Goal: Check status: Check status

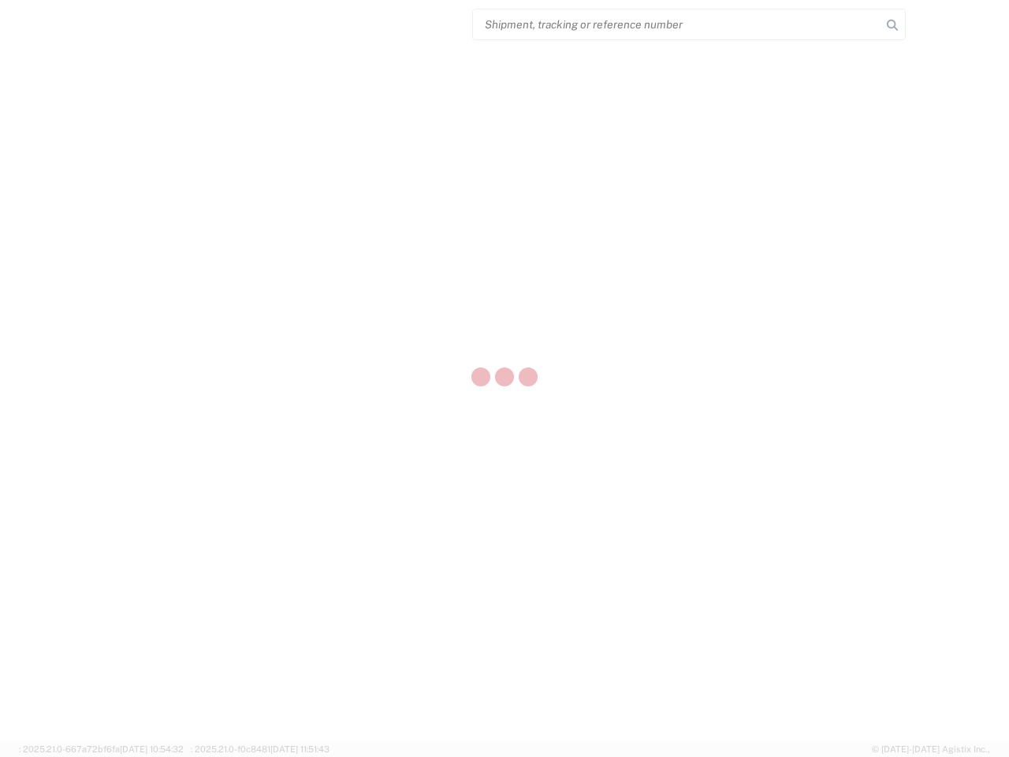
select select "US"
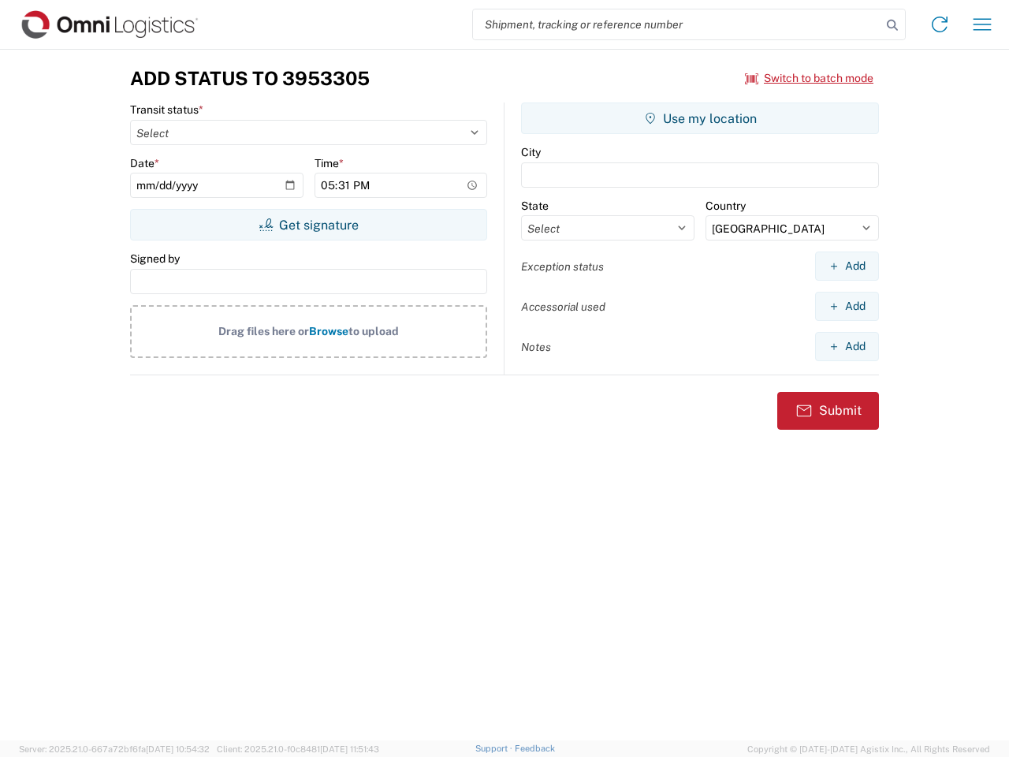
click at [677, 24] on input "search" at bounding box center [677, 24] width 408 height 30
click at [892, 25] on icon at bounding box center [892, 25] width 22 height 22
click at [940, 24] on icon at bounding box center [939, 24] width 25 height 25
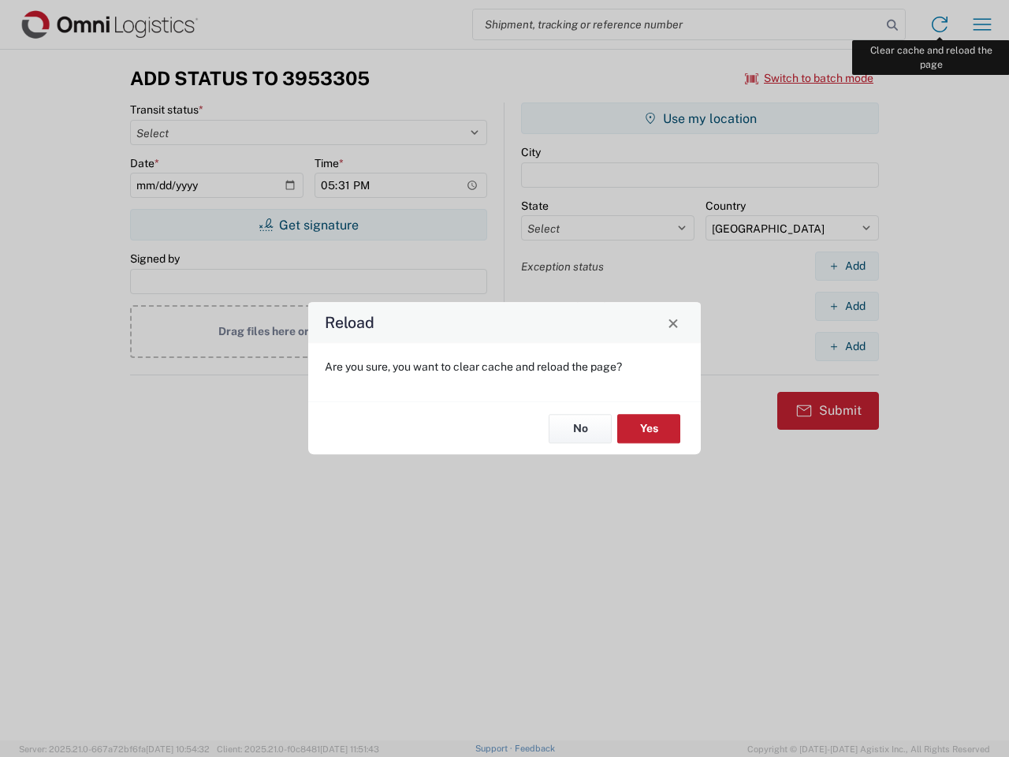
click at [982, 24] on div "Reload Are you sure, you want to clear cache and reload the page? No Yes" at bounding box center [504, 378] width 1009 height 757
click at [810, 78] on div "Reload Are you sure, you want to clear cache and reload the page? No Yes" at bounding box center [504, 378] width 1009 height 757
click at [308, 225] on div "Reload Are you sure, you want to clear cache and reload the page? No Yes" at bounding box center [504, 378] width 1009 height 757
click at [700, 118] on div "Reload Are you sure, you want to clear cache and reload the page? No Yes" at bounding box center [504, 378] width 1009 height 757
click at [847, 266] on div "Reload Are you sure, you want to clear cache and reload the page? No Yes" at bounding box center [504, 378] width 1009 height 757
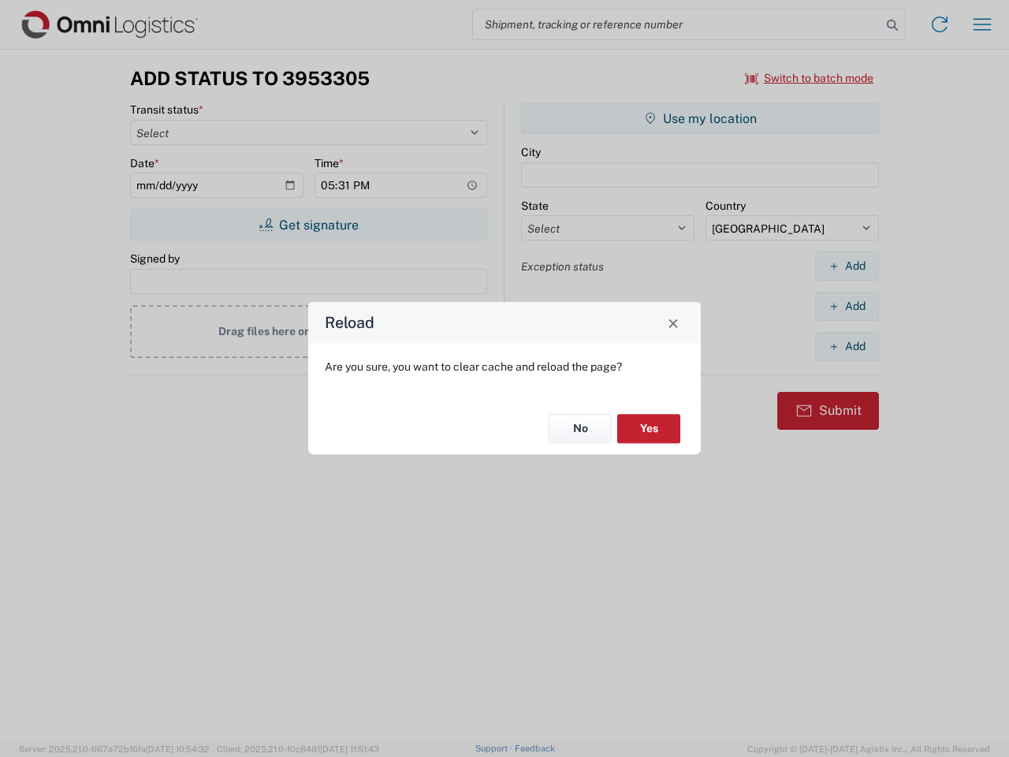
click at [847, 306] on div "Reload Are you sure, you want to clear cache and reload the page? No Yes" at bounding box center [504, 378] width 1009 height 757
click at [847, 346] on div "Reload Are you sure, you want to clear cache and reload the page? No Yes" at bounding box center [504, 378] width 1009 height 757
